Goal: Task Accomplishment & Management: Use online tool/utility

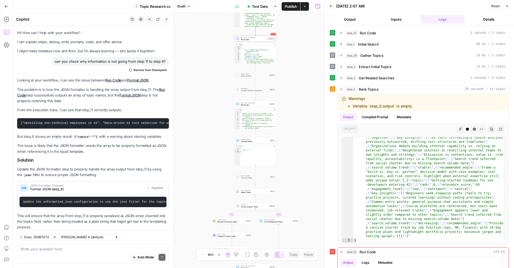
scroll to position [12, 0]
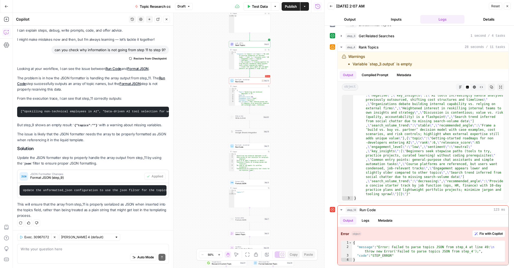
drag, startPoint x: 296, startPoint y: 81, endPoint x: 290, endPoint y: 123, distance: 42.4
click at [290, 123] on div "true false Workflow Input Settings Inputs Run Code · Python Run Code Step 21 Ou…" at bounding box center [168, 140] width 311 height 255
click at [289, 143] on div "true false Workflow Input Settings Inputs Run Code · Python Run Code Step 21 Ou…" at bounding box center [168, 140] width 311 height 255
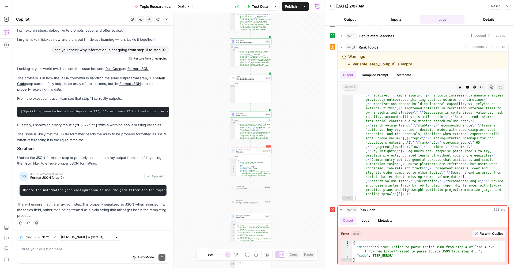
drag, startPoint x: 288, startPoint y: 150, endPoint x: 271, endPoint y: 173, distance: 29.4
click at [290, 204] on div "true false Workflow Input Settings Inputs Run Code · Python Run Code Step 21 Ou…" at bounding box center [168, 140] width 311 height 255
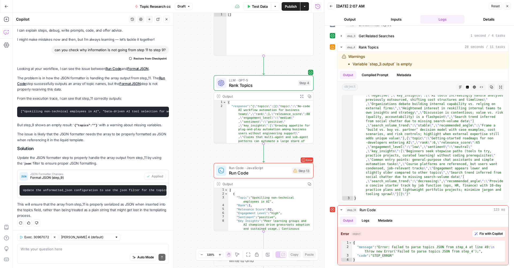
click at [263, 148] on icon "Edge from step_4 to step_13" at bounding box center [263, 152] width 2 height 19
drag, startPoint x: 271, startPoint y: 150, endPoint x: 264, endPoint y: 151, distance: 7.3
click at [271, 150] on div "true false Workflow Input Settings Inputs Run Code · Python Run Code Step 21 Ou…" at bounding box center [168, 140] width 311 height 255
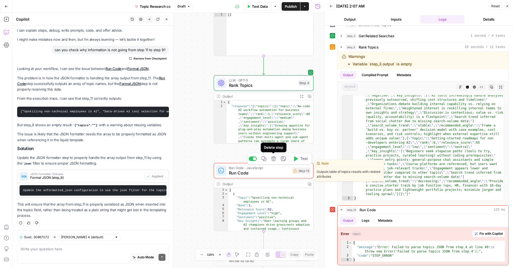
click at [254, 149] on div "true false Workflow Input Settings Inputs Run Code · Python Run Code Step 21 Ou…" at bounding box center [168, 140] width 311 height 255
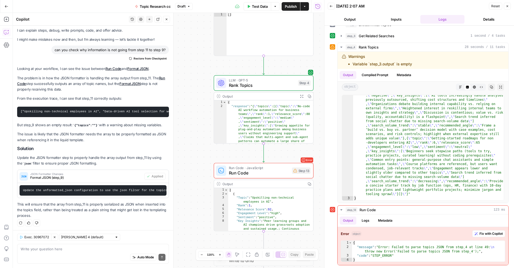
click at [262, 149] on icon "Edge from step_4 to step_13" at bounding box center [263, 152] width 2 height 19
click at [263, 148] on icon "Edge from step_4 to step_13" at bounding box center [263, 152] width 2 height 19
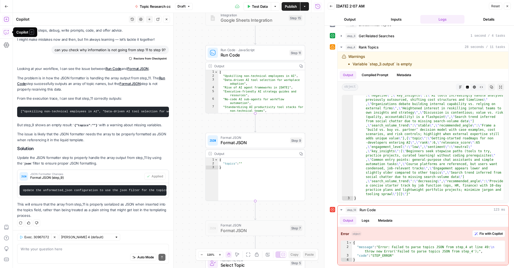
click at [7, 22] on icon "button" at bounding box center [6, 19] width 5 height 5
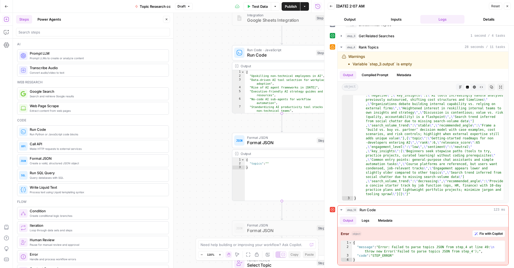
click at [91, 133] on span "Run Python or JavaScript code blocks" at bounding box center [97, 134] width 135 height 4
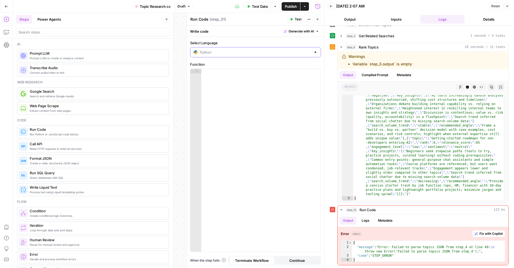
click at [230, 52] on input "Select Language" at bounding box center [255, 51] width 111 height 5
click at [226, 64] on span "JavaScript" at bounding box center [257, 65] width 114 height 5
type input "JavaScript"
click at [228, 79] on div at bounding box center [260, 165] width 119 height 192
paste textarea "**********"
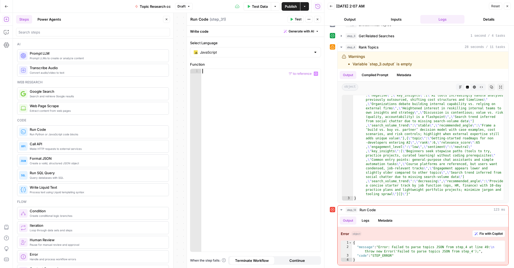
type textarea "**********"
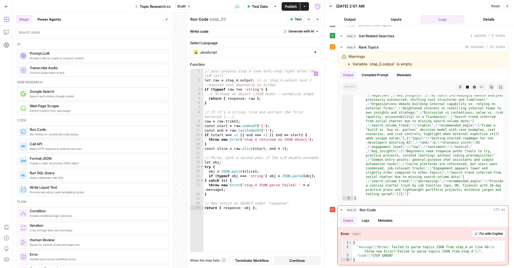
click at [320, 18] on button "Close" at bounding box center [317, 19] width 7 height 7
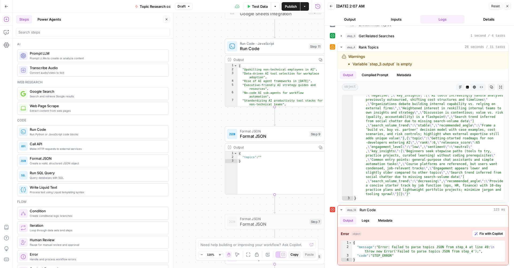
drag, startPoint x: 208, startPoint y: 154, endPoint x: 190, endPoint y: 145, distance: 20.1
click at [195, 145] on div "true false Workflow Input Settings Inputs Run Code · Python Run Code Step 21 Ou…" at bounding box center [168, 140] width 311 height 255
click at [194, 144] on div "true false Workflow Input Settings Inputs Run Code · Python Run Code Step 21 Ou…" at bounding box center [168, 140] width 311 height 255
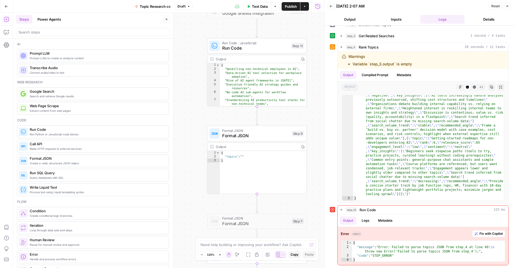
drag, startPoint x: 190, startPoint y: 145, endPoint x: 184, endPoint y: 146, distance: 6.2
click at [182, 146] on div "true false Workflow Input Settings Inputs Run Code · Python Run Code Step 21 Ou…" at bounding box center [168, 140] width 311 height 255
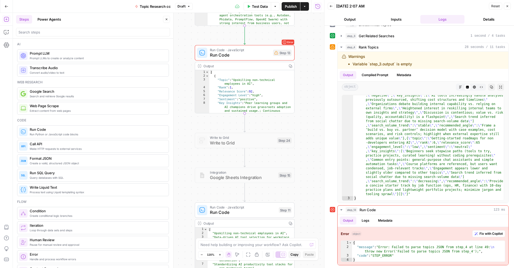
drag, startPoint x: 314, startPoint y: 66, endPoint x: 299, endPoint y: 224, distance: 158.3
click at [303, 227] on div "true false Workflow Input Settings Inputs Run Code · Python Run Code Step 21 Ou…" at bounding box center [168, 140] width 311 height 255
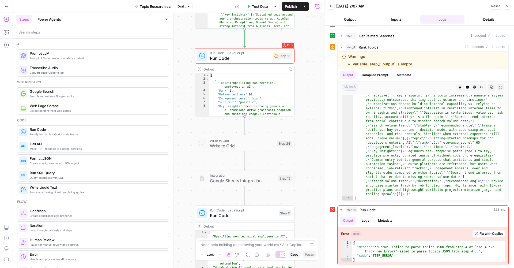
drag, startPoint x: 316, startPoint y: 140, endPoint x: 317, endPoint y: 211, distance: 70.9
click at [317, 174] on div "true false Workflow Input Settings Inputs Run Code · Python Run Code Step 21 Ou…" at bounding box center [168, 140] width 311 height 255
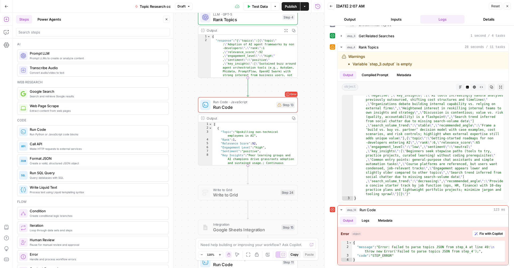
drag, startPoint x: 316, startPoint y: 230, endPoint x: 314, endPoint y: 247, distance: 17.3
click at [315, 240] on body "AirOps U Cohort 1 New Home Browse Insights Opportunities Your Data Recent Grids…" at bounding box center [257, 134] width 514 height 268
click at [313, 248] on div "Need help building or improving your workflow? Ask Copilot." at bounding box center [257, 244] width 118 height 9
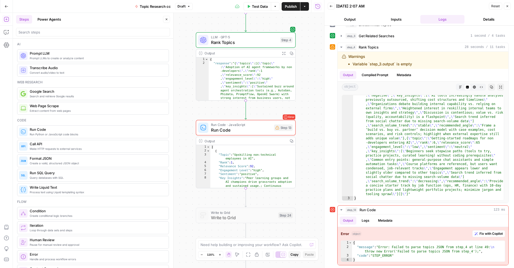
drag, startPoint x: 313, startPoint y: 248, endPoint x: 292, endPoint y: 90, distance: 159.2
click at [295, 86] on body "AirOps U Cohort 1 New Home Browse Insights Opportunities Your Data Recent Grids…" at bounding box center [257, 134] width 514 height 268
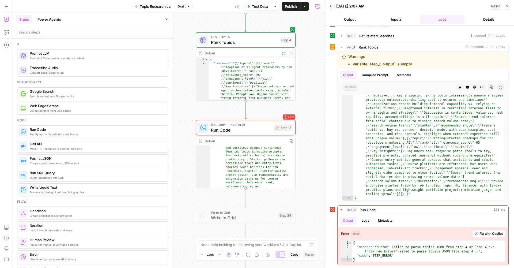
scroll to position [32, 0]
click at [505, 6] on icon "button" at bounding box center [506, 6] width 3 height 3
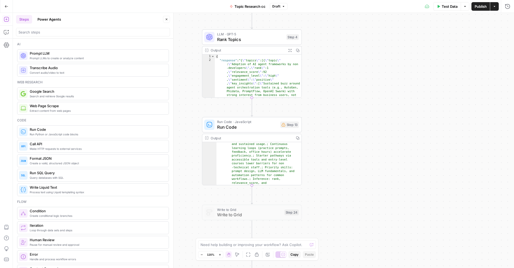
drag, startPoint x: 369, startPoint y: 162, endPoint x: 431, endPoint y: 143, distance: 64.4
click at [431, 143] on div "true false Workflow Input Settings Inputs Run Code · Python Run Code Step 21 Ou…" at bounding box center [263, 140] width 501 height 255
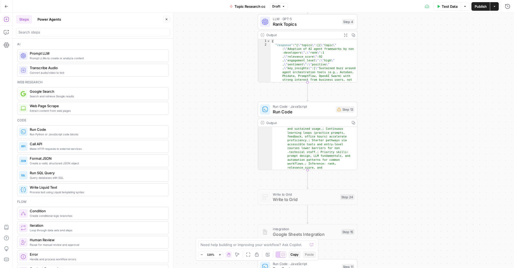
drag, startPoint x: 431, startPoint y: 143, endPoint x: 418, endPoint y: 144, distance: 13.4
click at [431, 143] on div "true false Workflow Input Settings Inputs Run Code · Python Run Code Step 21 Ou…" at bounding box center [263, 140] width 501 height 255
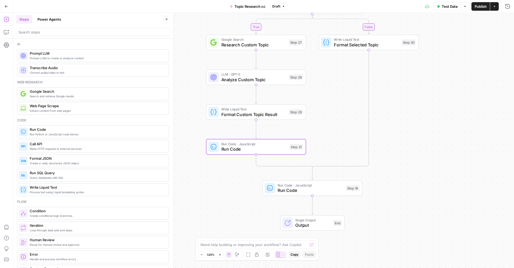
click at [303, 133] on div "true false Workflow Input Settings Inputs Run Code · Python Run Code Step 21 Ou…" at bounding box center [263, 140] width 501 height 255
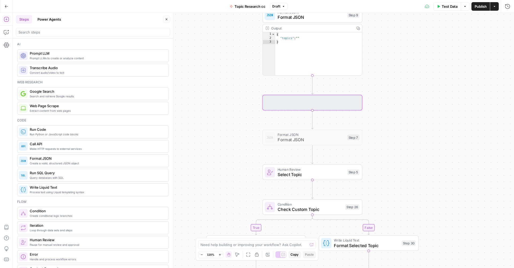
click at [323, 85] on div "true false Workflow Input Settings Inputs Run Code · Python Run Code Step 21 Ou…" at bounding box center [263, 140] width 501 height 255
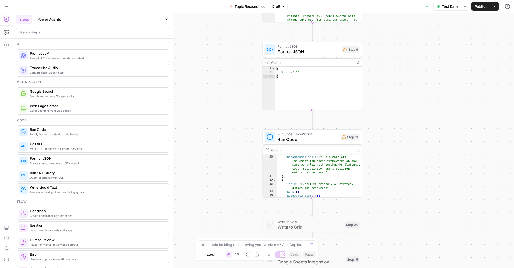
scroll to position [319, 0]
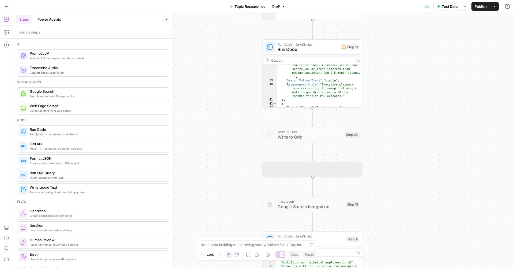
click at [334, 141] on div "true false Workflow Input Settings Inputs Run Code · Python Run Code Step 21 Ou…" at bounding box center [263, 140] width 501 height 255
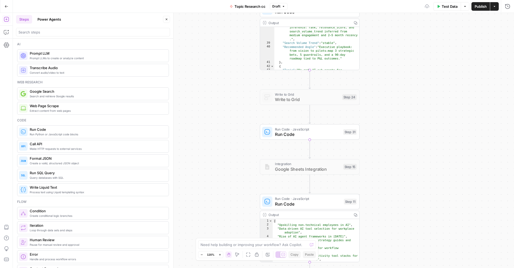
drag, startPoint x: 334, startPoint y: 140, endPoint x: 330, endPoint y: 109, distance: 31.2
click at [330, 109] on div "true false Workflow Input Settings Inputs Run Code · Python Run Code Step 21 Ou…" at bounding box center [263, 140] width 501 height 255
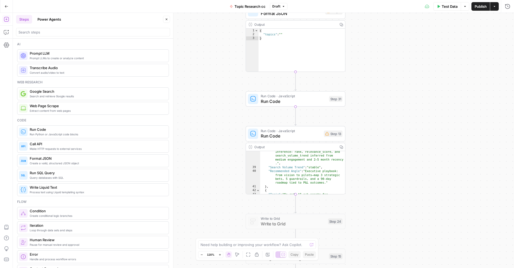
drag, startPoint x: 336, startPoint y: 76, endPoint x: 322, endPoint y: 86, distance: 17.6
click at [322, 85] on div "true false Workflow Input Settings Inputs Run Code · Python Run Code Step 21 Ou…" at bounding box center [263, 140] width 501 height 255
click at [333, 87] on span "Test" at bounding box center [336, 87] width 8 height 6
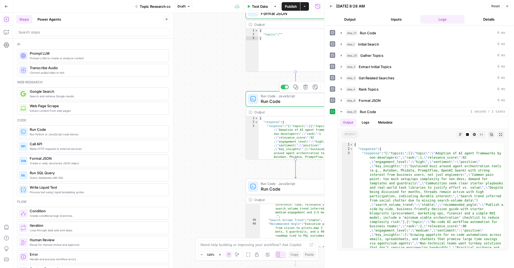
drag, startPoint x: 207, startPoint y: 174, endPoint x: 199, endPoint y: 157, distance: 19.2
click at [202, 162] on div "true false Workflow Input Settings Inputs Run Code · Python Run Code Step 21 Ou…" at bounding box center [168, 140] width 311 height 255
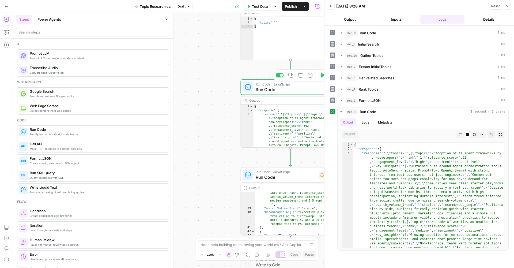
click at [191, 142] on div "true false Workflow Input Settings Inputs Run Code · Python Run Code Step 21 Ou…" at bounding box center [168, 140] width 311 height 255
drag, startPoint x: 178, startPoint y: 122, endPoint x: 175, endPoint y: 117, distance: 5.9
click at [175, 117] on body "AirOps U Cohort 1 New Home Browse Insights Opportunities Your Data Recent Grids…" at bounding box center [257, 134] width 514 height 268
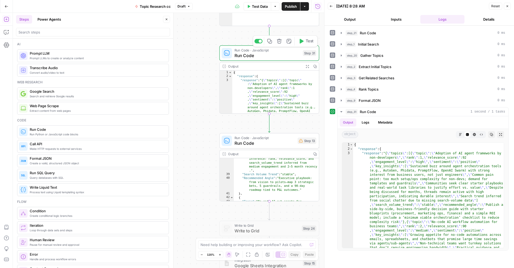
click at [174, 116] on div at bounding box center [172, 140] width 5 height 255
click at [277, 141] on span "Run Code" at bounding box center [264, 143] width 60 height 6
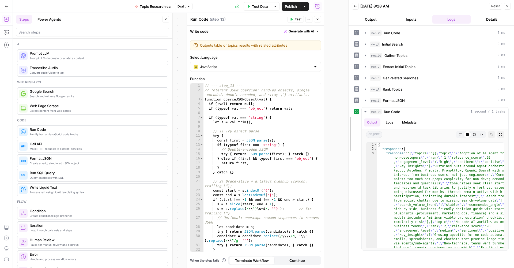
drag, startPoint x: 322, startPoint y: 151, endPoint x: 346, endPoint y: 153, distance: 24.5
click at [346, 153] on div at bounding box center [348, 134] width 5 height 268
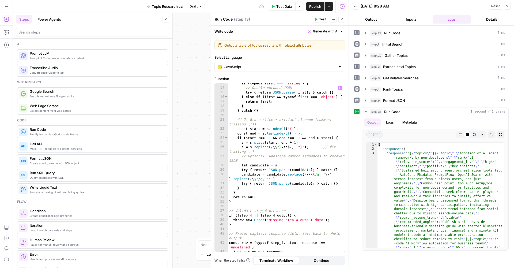
scroll to position [84, 0]
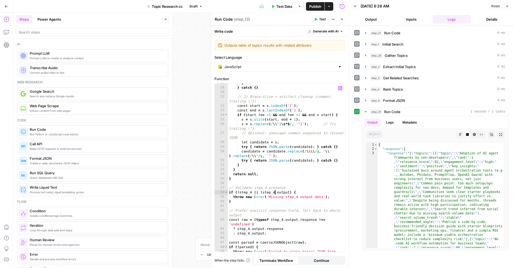
click at [275, 192] on div "} } catch { } // 2) Brace-slice + artifact cleanup (common: trailing \"}) const…" at bounding box center [286, 172] width 117 height 182
click at [284, 219] on div "} } catch { } // 2) Brace-slice + artifact cleanup (common: trailing \"}) const…" at bounding box center [286, 172] width 117 height 182
click at [315, 219] on div "} } catch { } // 2) Brace-slice + artifact cleanup (common: trailing \"}) const…" at bounding box center [286, 172] width 117 height 182
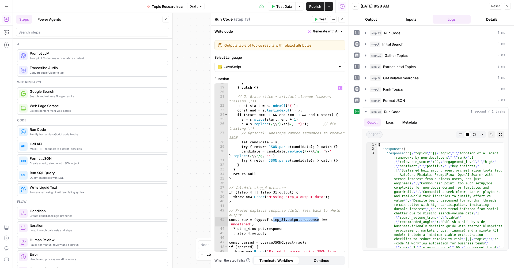
drag, startPoint x: 319, startPoint y: 220, endPoint x: 272, endPoint y: 219, distance: 46.8
click at [272, 219] on div "} } catch { } // 2) Brace-slice + artifact cleanup (common: trailing \"}) const…" at bounding box center [286, 172] width 117 height 182
click at [249, 228] on div "} } catch { } // 2) Brace-slice + artifact cleanup (common: trailing \"}) const…" at bounding box center [286, 172] width 117 height 182
click at [249, 234] on div "} } catch { } // 2) Brace-slice + artifact cleanup (common: trailing \"}) const…" at bounding box center [286, 172] width 117 height 182
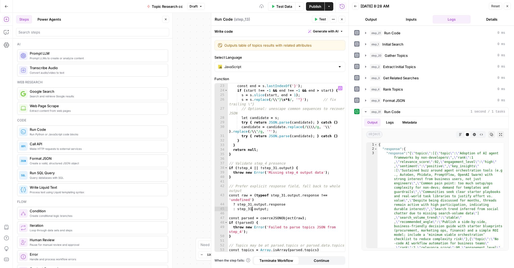
scroll to position [109, 0]
click at [241, 232] on div "const start = s . indexOf ( '{' ) ; const end = s . lastIndexOf ( '}' ) ; if ( …" at bounding box center [286, 167] width 117 height 177
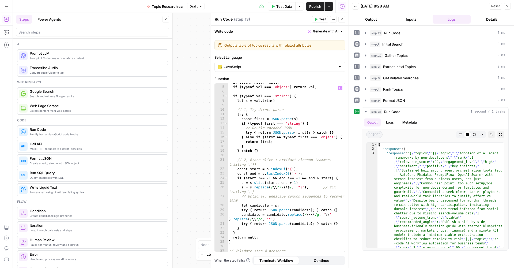
scroll to position [0, 0]
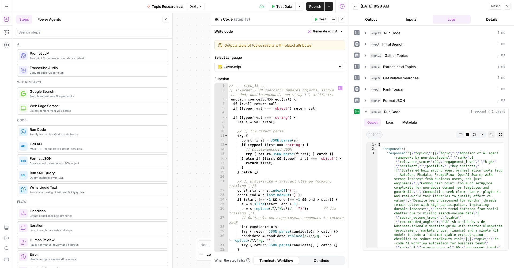
click at [243, 87] on div "// --- step_13 --- // Tolerant JSON coercion: handles objects, single -encoded,…" at bounding box center [286, 171] width 117 height 177
click at [230, 86] on div "// --- step_13 --- // Tolerant JSON coercion: handles objects, single -encoded,…" at bounding box center [286, 171] width 117 height 177
click at [229, 86] on div "// --- step_13 --- // Tolerant JSON coercion: handles objects, single -encoded,…" at bounding box center [286, 171] width 117 height 177
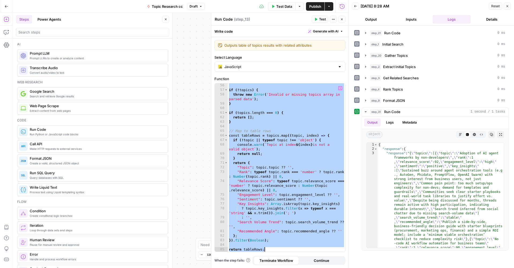
click at [274, 164] on div "if ( ! topics ) { throw new Error ( 'Invalid or missing topics array in parsed …" at bounding box center [286, 171] width 117 height 177
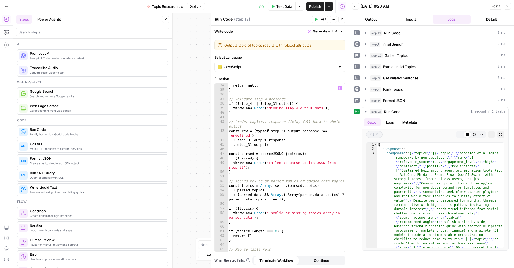
scroll to position [114, 0]
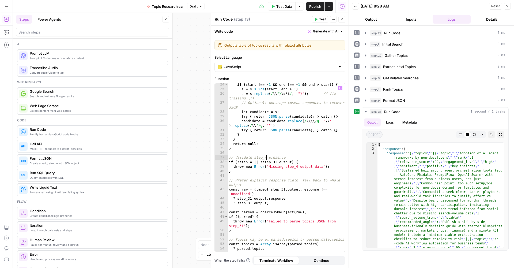
click at [265, 157] on div "if ( start !== - 1 && end !== - 1 && end > start ) { s = s . slice ( start , en…" at bounding box center [286, 173] width 117 height 182
type textarea "**********"
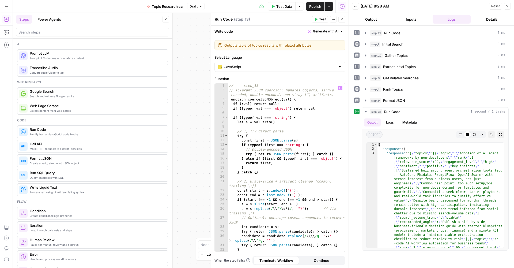
scroll to position [0, 0]
click at [284, 6] on span "Test Data" at bounding box center [284, 6] width 16 height 5
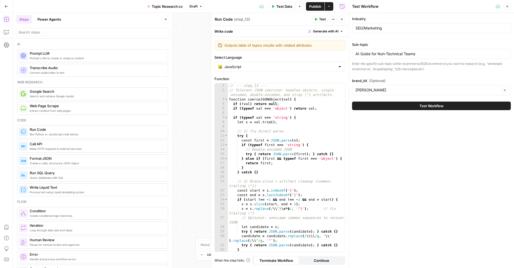
click at [392, 108] on button "Test Workflow" at bounding box center [431, 105] width 159 height 9
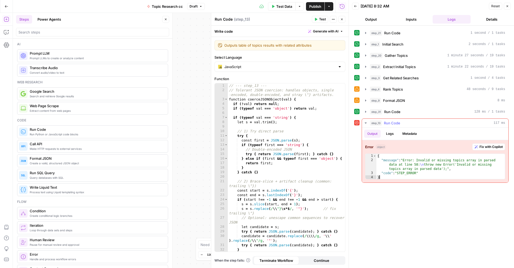
click at [386, 175] on div "{ "message" : "Error: Invalid or missing topics array in parsed data at line 58…" at bounding box center [440, 171] width 128 height 34
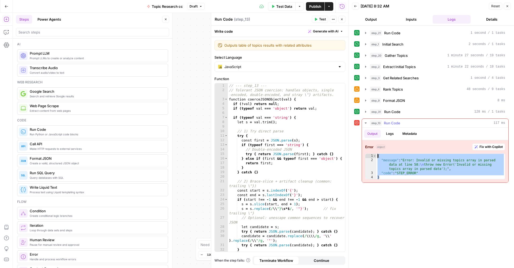
drag, startPoint x: 389, startPoint y: 177, endPoint x: 370, endPoint y: 157, distance: 27.3
click at [370, 157] on div "* 1 2 3 4 { "message" : "Error: Invalid or missing topics array in parsed data …" at bounding box center [435, 166] width 140 height 26
type textarea "**********"
click at [366, 110] on icon "button" at bounding box center [365, 111] width 4 height 4
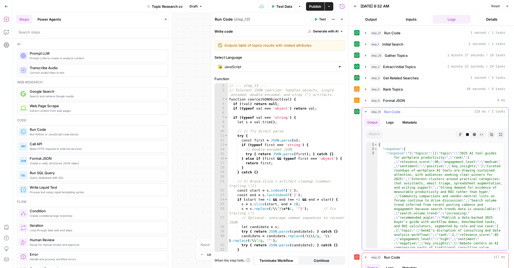
click at [366, 110] on icon "button" at bounding box center [365, 111] width 4 height 4
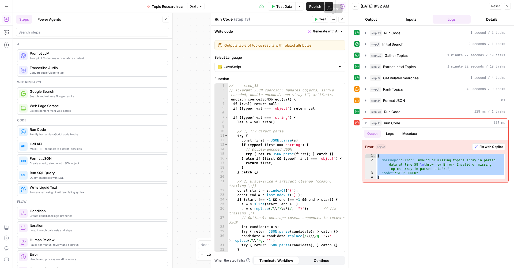
click at [341, 18] on icon "button" at bounding box center [341, 19] width 3 height 3
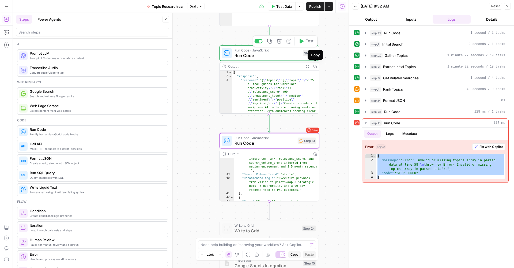
click at [313, 67] on button "Copy" at bounding box center [315, 66] width 8 height 8
